Goal: Task Accomplishment & Management: Manage account settings

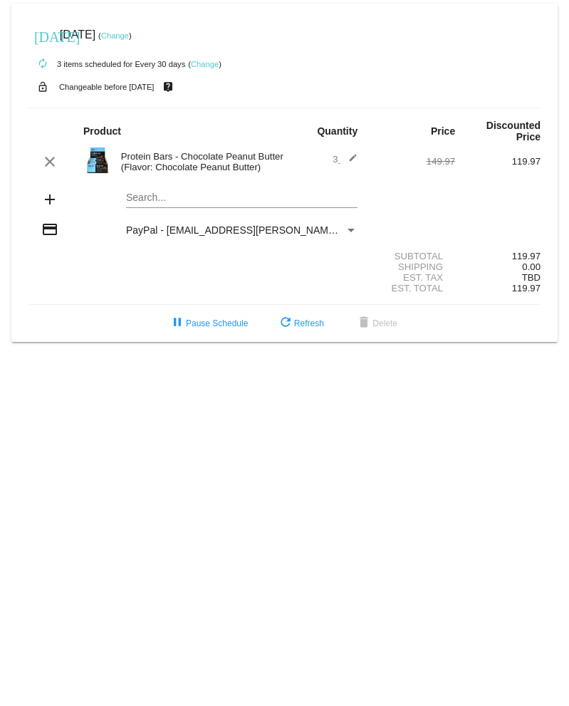
click at [129, 33] on link "Change" at bounding box center [115, 35] width 28 height 9
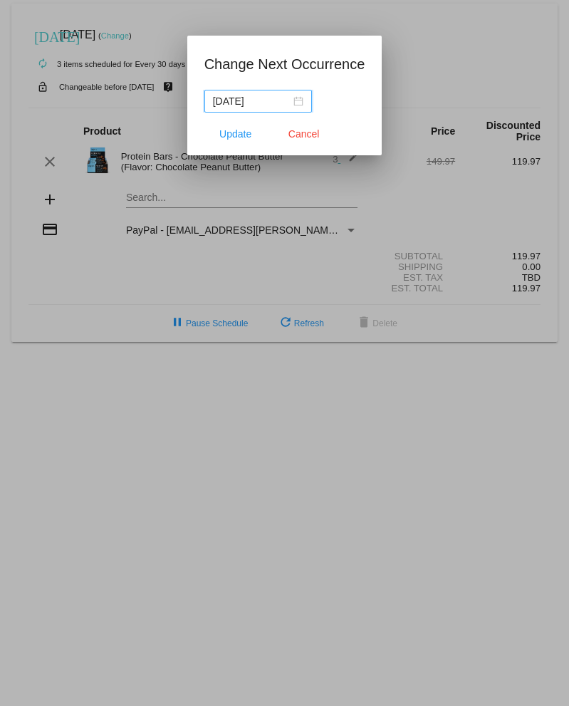
click at [259, 99] on input "[DATE]" at bounding box center [252, 101] width 78 height 16
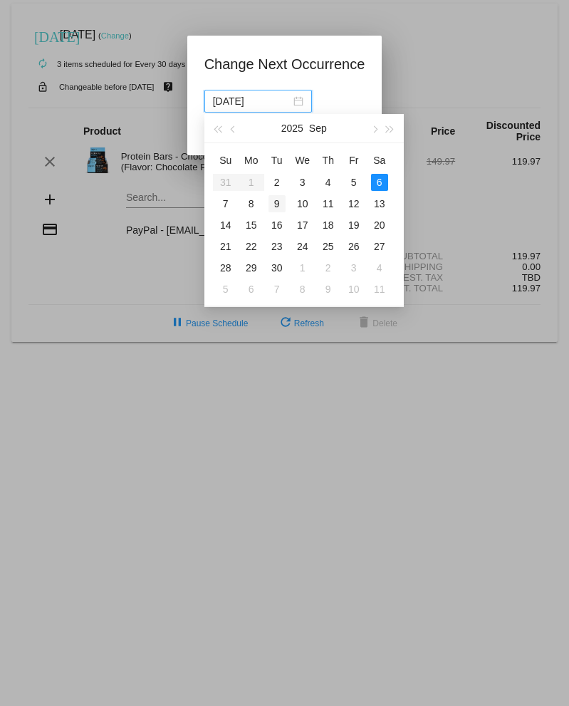
click at [277, 202] on div "9" at bounding box center [277, 203] width 17 height 17
type input "[DATE]"
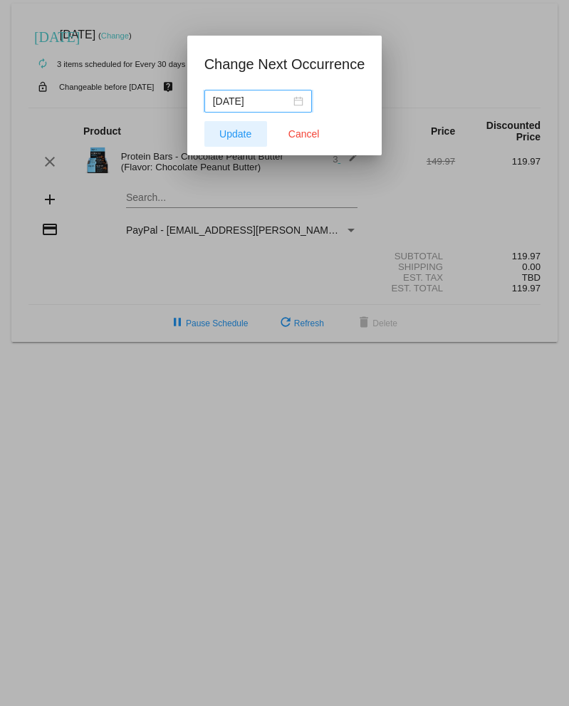
click at [235, 127] on button "Update" at bounding box center [235, 134] width 63 height 26
